Goal: Task Accomplishment & Management: Manage account settings

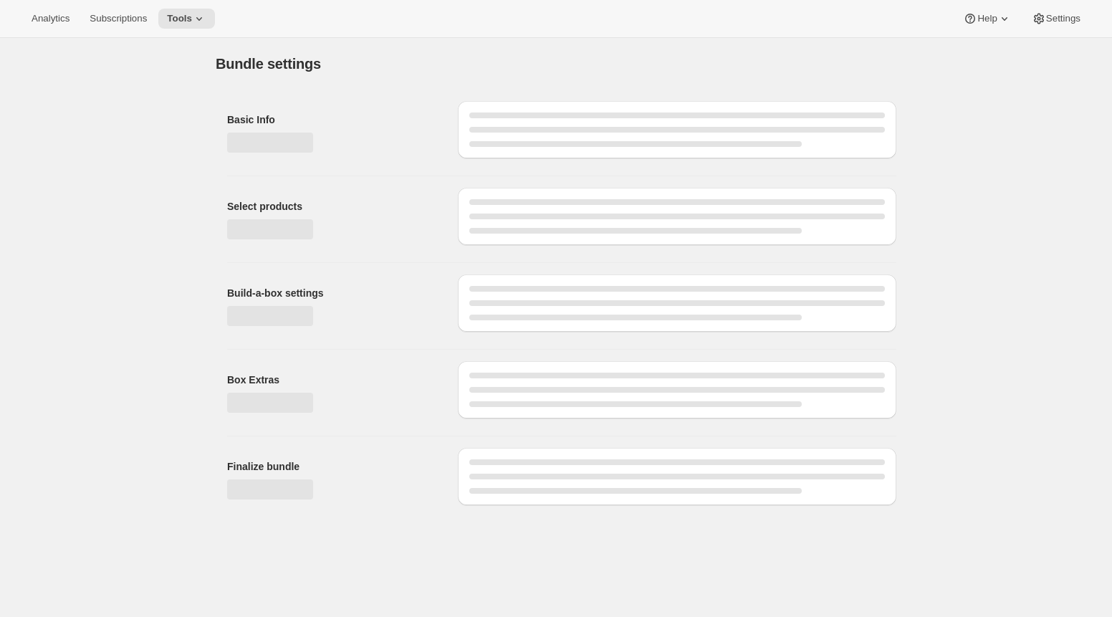
type input "12-Pack Oat Bar Recurring Add-On"
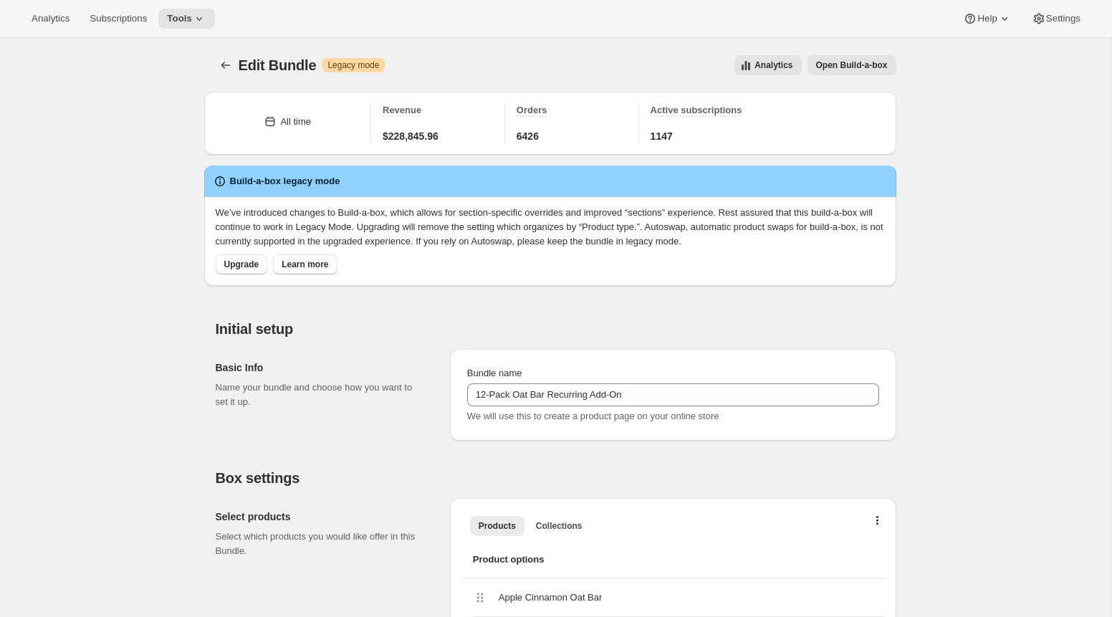
click at [648, 148] on div "All time Revenue $228,845.96 Orders 6426 Active subscriptions 1147" at bounding box center [550, 123] width 692 height 63
click at [192, 26] on button "Tools" at bounding box center [186, 19] width 57 height 20
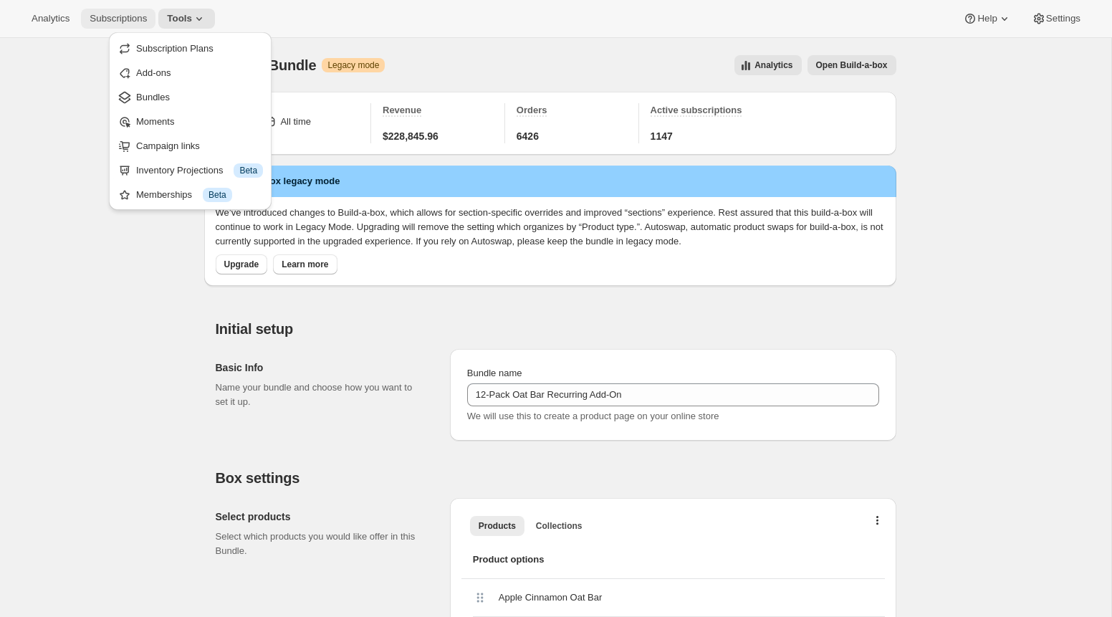
click at [104, 21] on span "Subscriptions" at bounding box center [118, 18] width 57 height 11
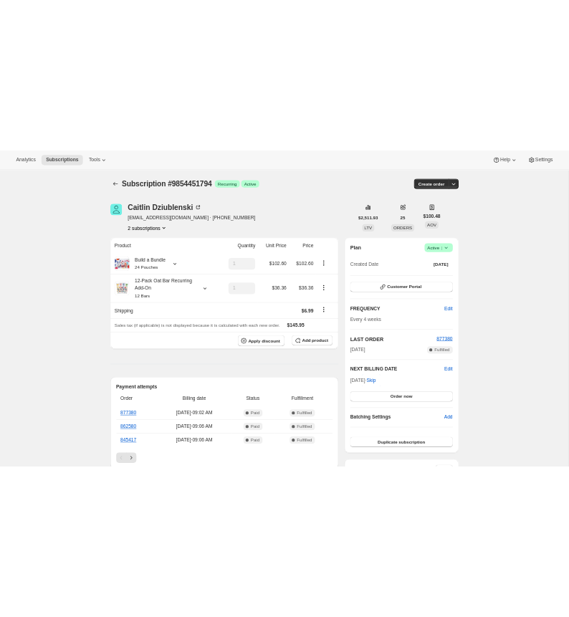
scroll to position [400, 0]
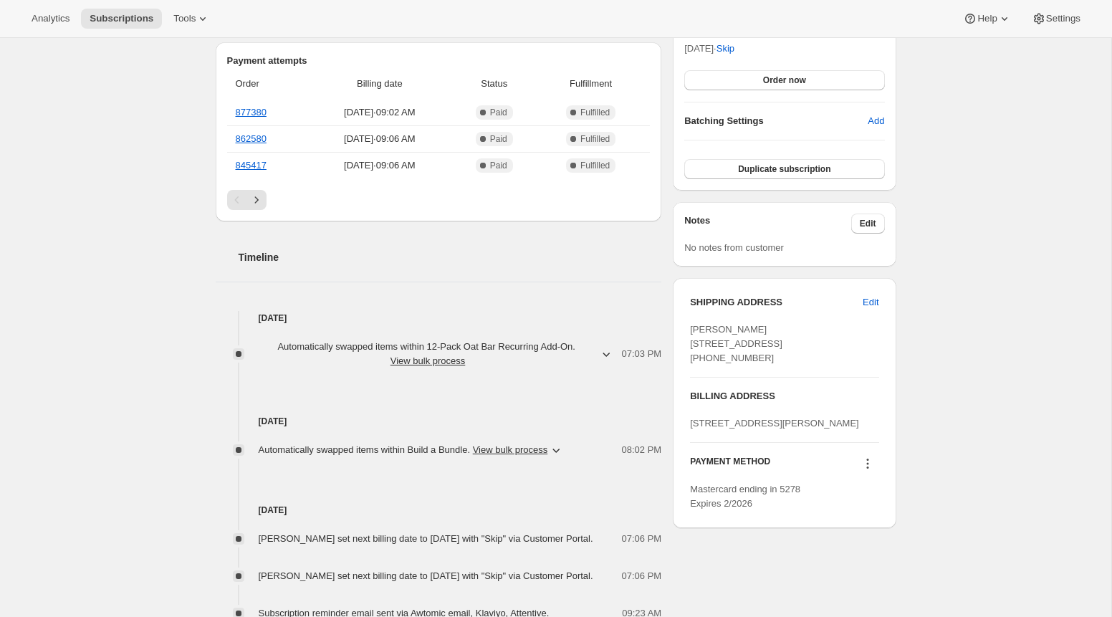
click at [554, 352] on span "Automatically swapped items within 12-Pack Oat Bar Recurring Add-On . View bulk…" at bounding box center [428, 354] width 339 height 29
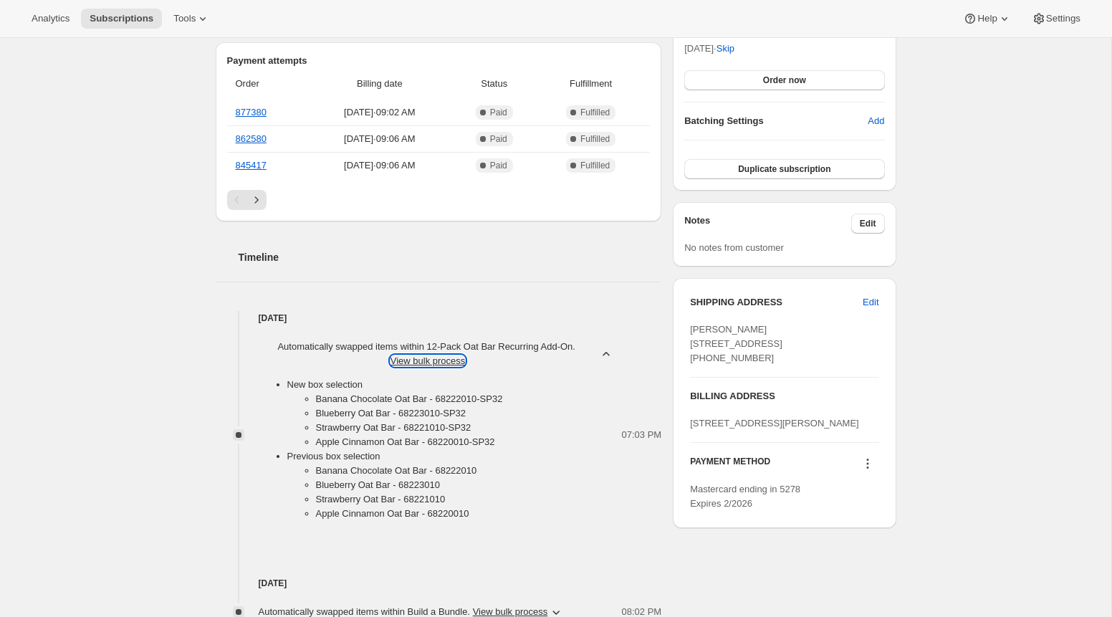
click at [444, 360] on button "View bulk process" at bounding box center [427, 360] width 75 height 11
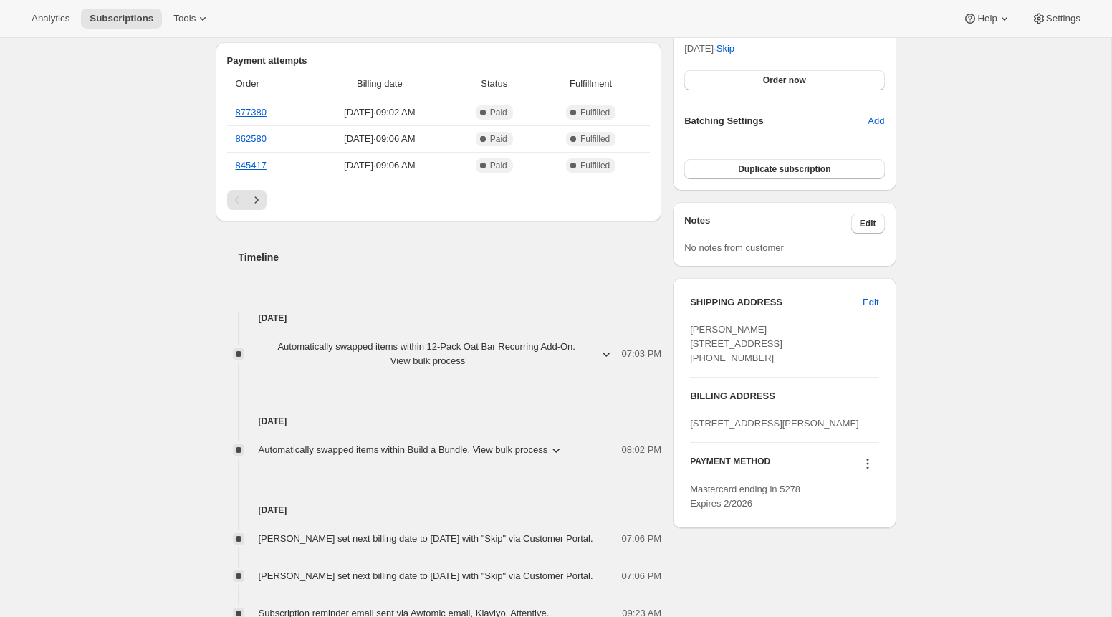
click at [590, 356] on span "Automatically swapped items within 12-Pack Oat Bar Recurring Add-On . View bulk…" at bounding box center [428, 354] width 339 height 29
